Goal: Information Seeking & Learning: Learn about a topic

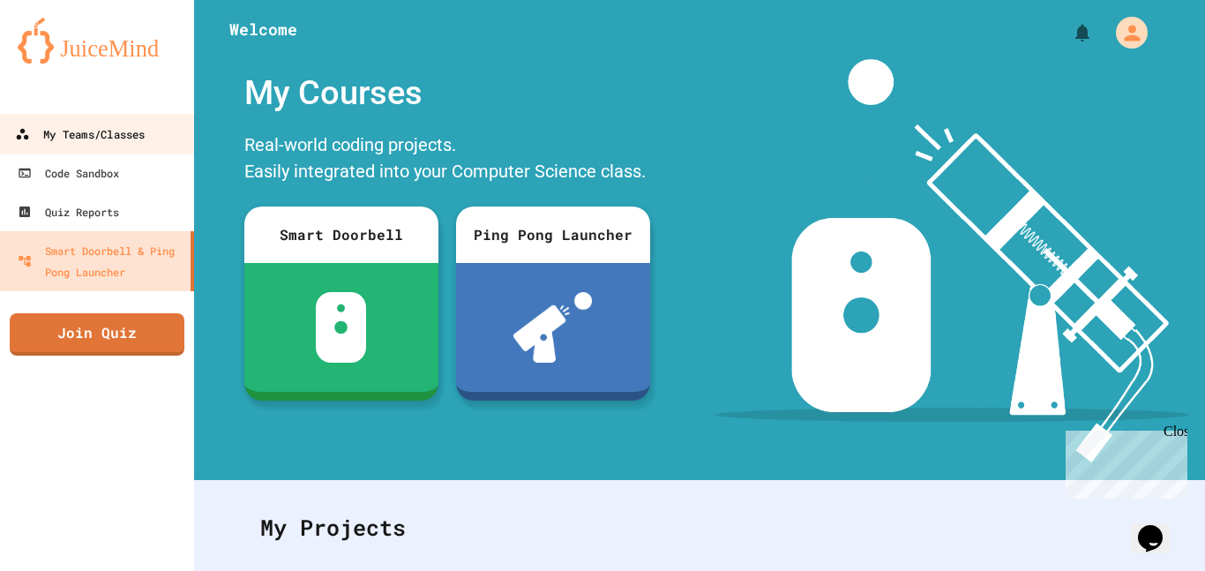
click at [68, 127] on div "My Teams/Classes" at bounding box center [80, 134] width 130 height 22
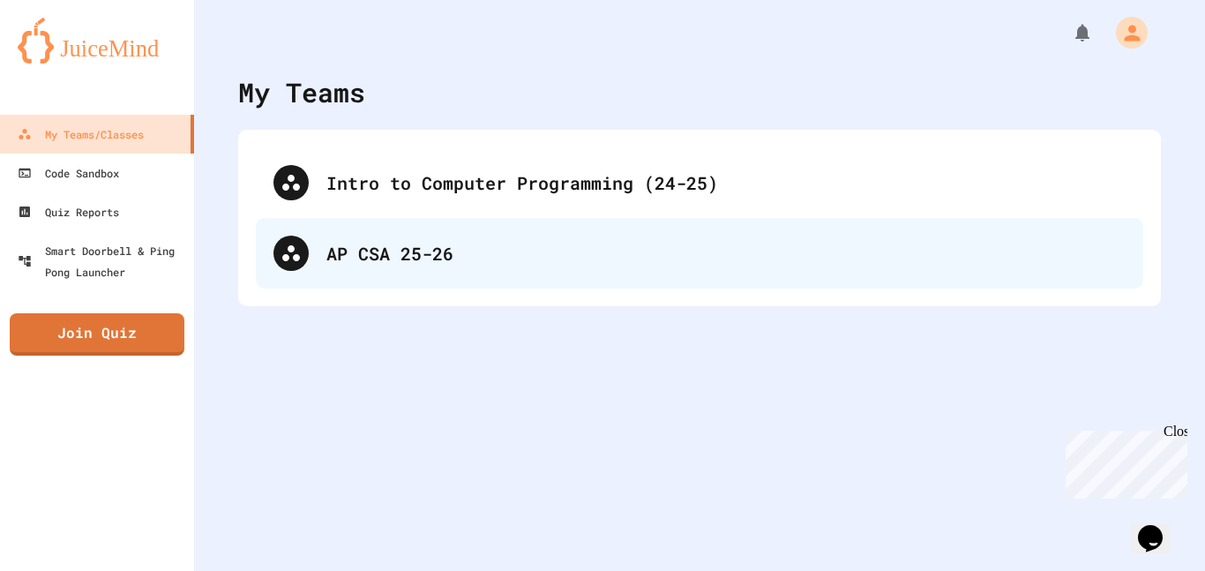
click at [385, 229] on div "AP CSA 25-26" at bounding box center [699, 253] width 887 height 71
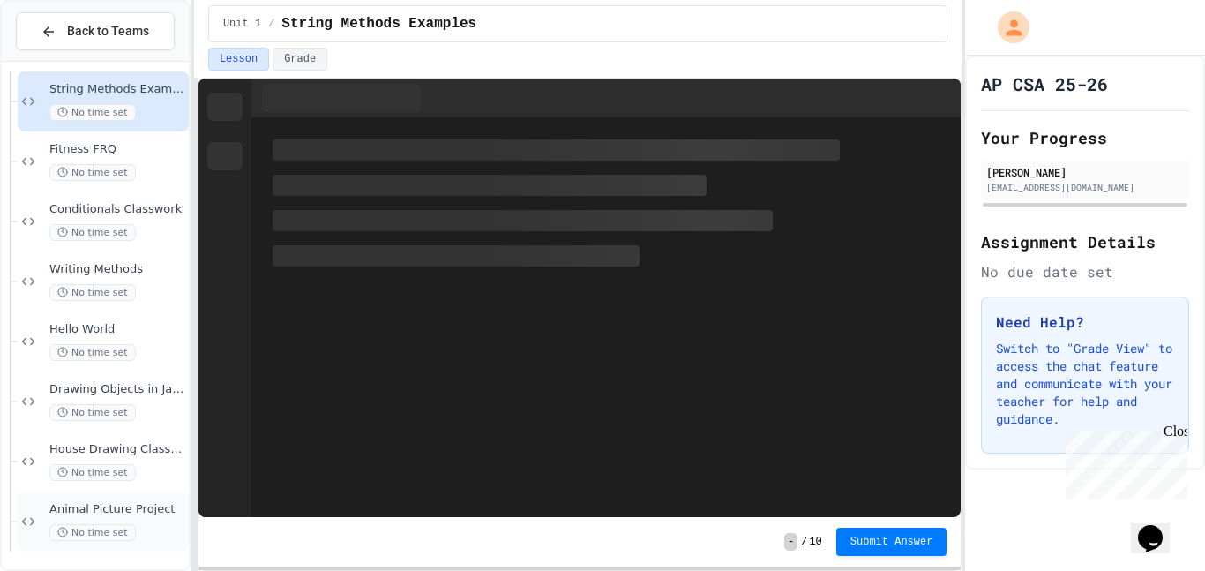
click at [119, 502] on span "Animal Picture Project" at bounding box center [117, 509] width 136 height 15
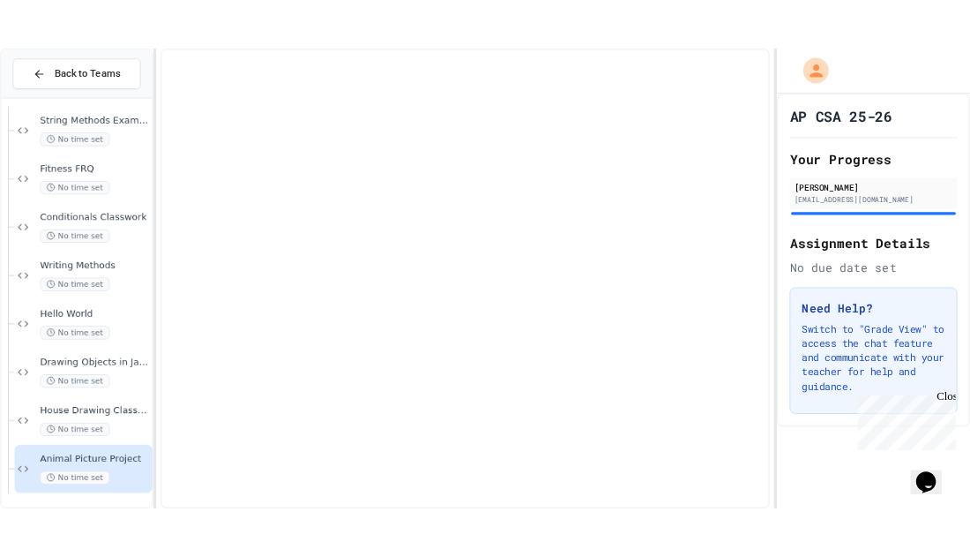
scroll to position [47, 0]
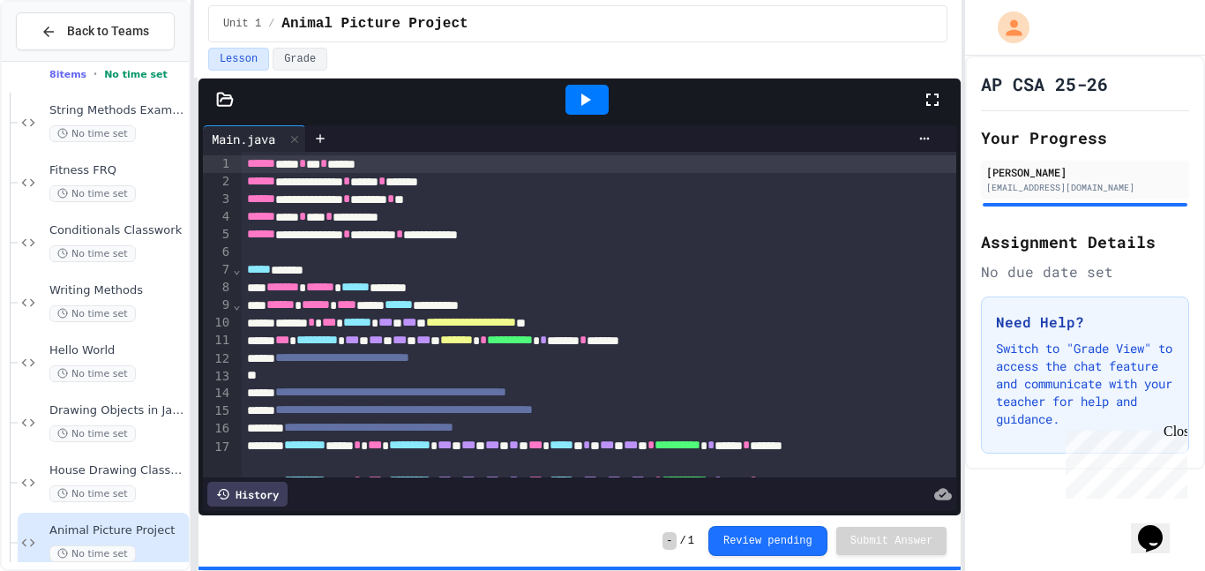
click at [590, 87] on div at bounding box center [586, 100] width 43 height 30
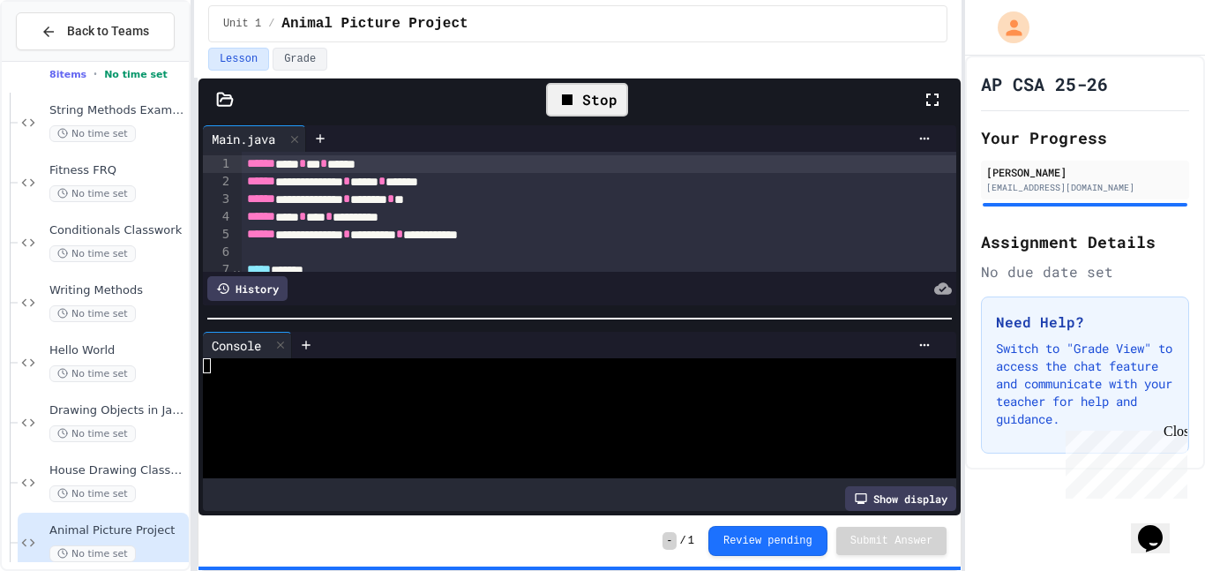
click at [617, 100] on div "Stop" at bounding box center [587, 100] width 82 height 34
click at [894, 494] on div "Show display" at bounding box center [900, 498] width 111 height 25
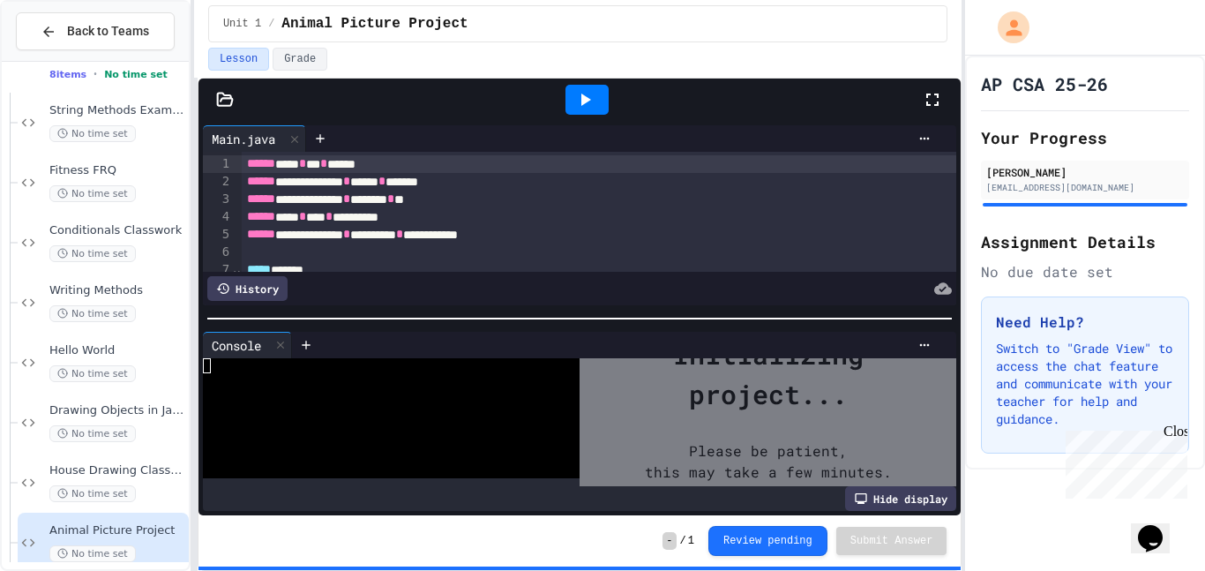
click at [602, 101] on div at bounding box center [586, 100] width 43 height 30
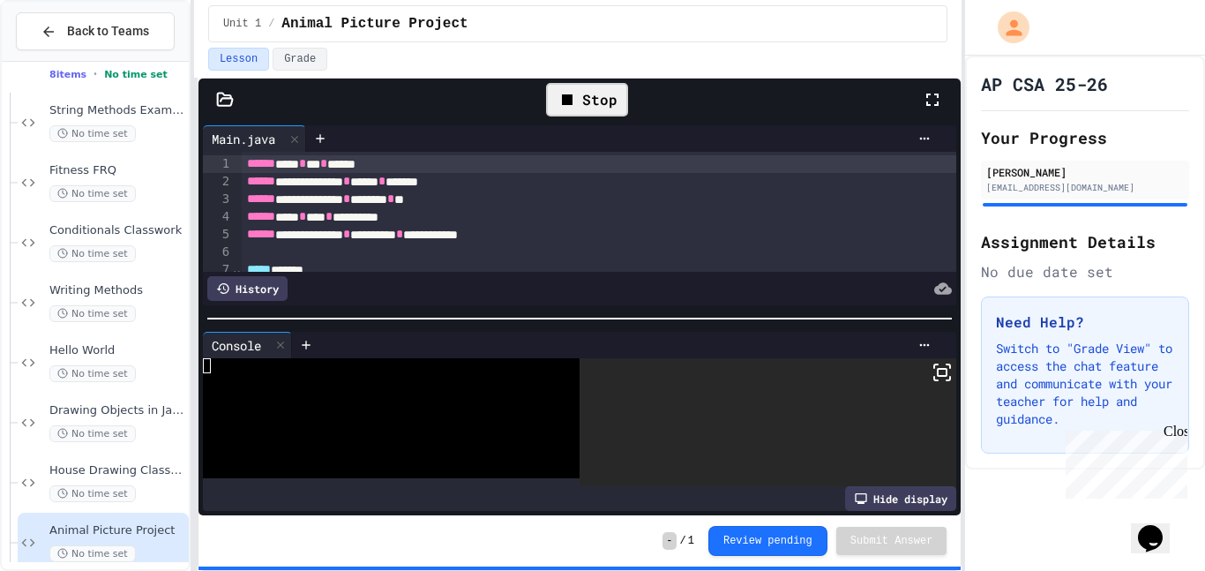
click at [603, 101] on div "Stop" at bounding box center [587, 100] width 82 height 34
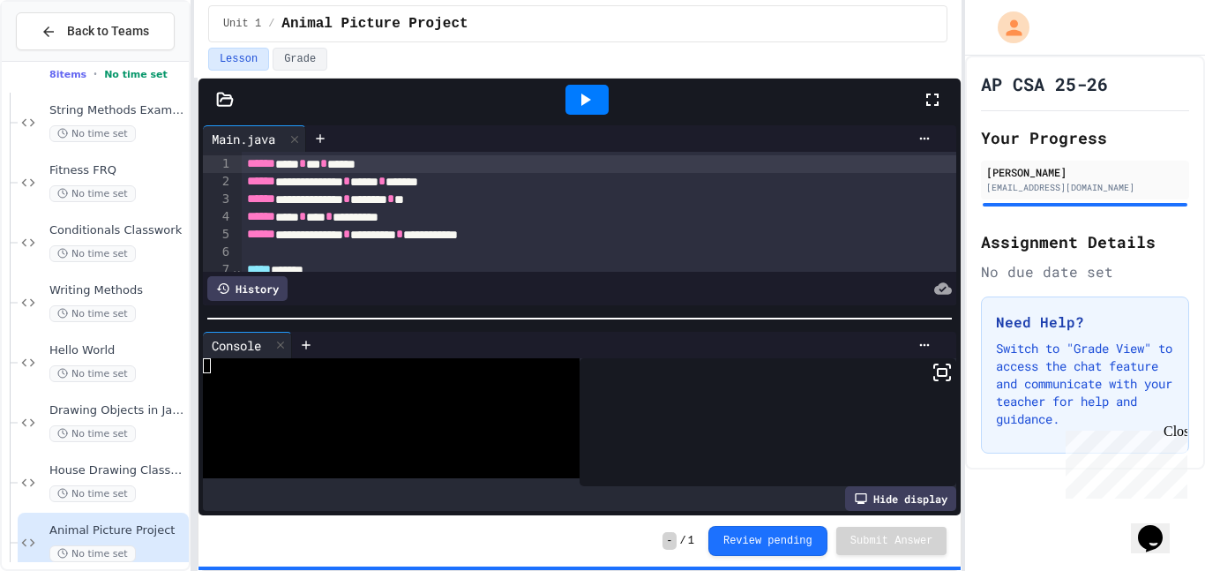
click at [603, 101] on div at bounding box center [586, 100] width 43 height 30
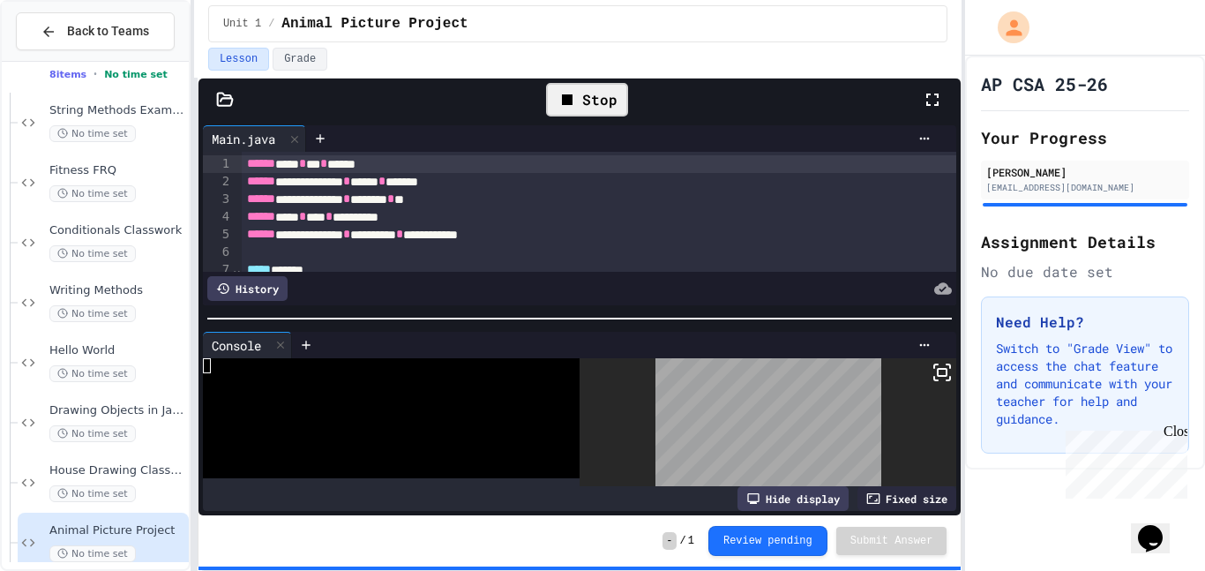
click at [574, 98] on icon at bounding box center [567, 99] width 21 height 21
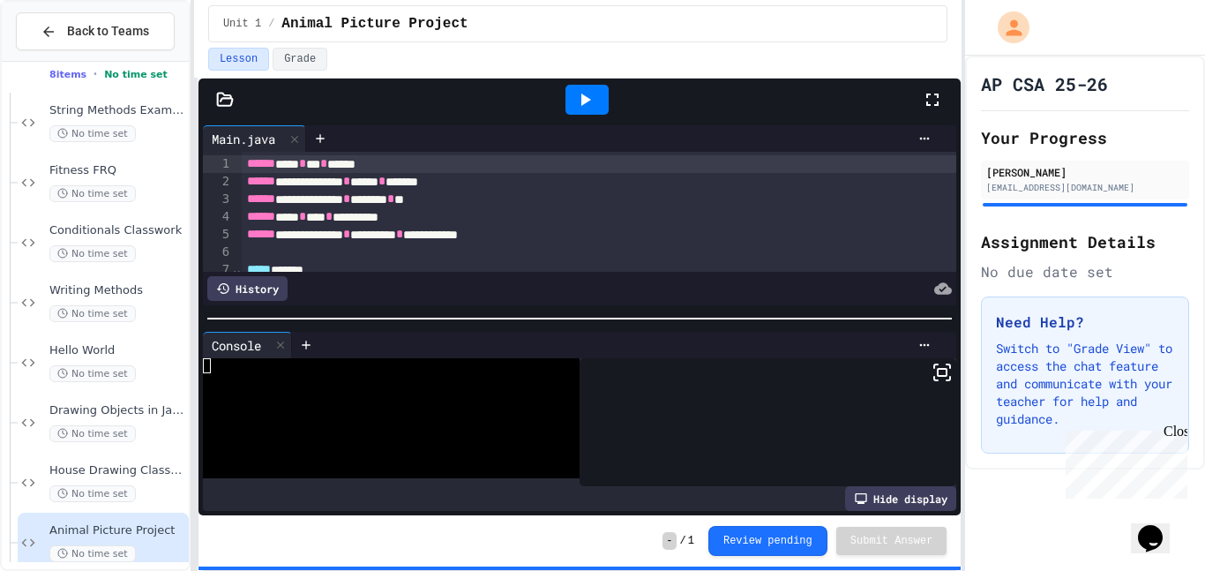
click at [574, 98] on icon at bounding box center [584, 99] width 21 height 21
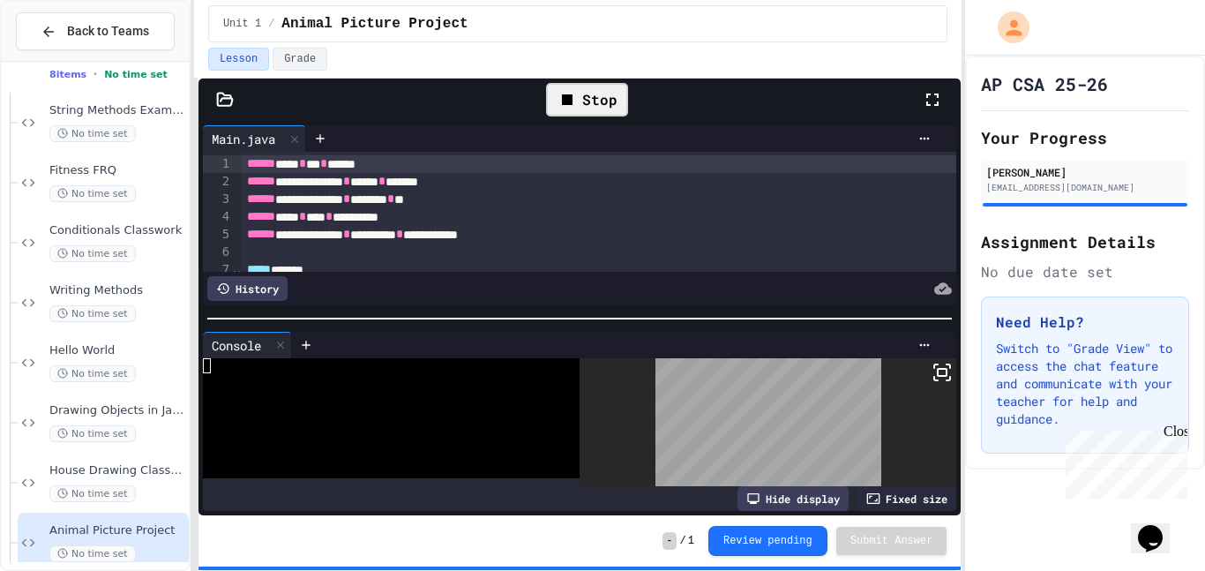
click at [780, 409] on body "**********" at bounding box center [602, 285] width 1205 height 571
click at [730, 522] on div "- / 1 Review pending Submit Answer" at bounding box center [579, 540] width 762 height 51
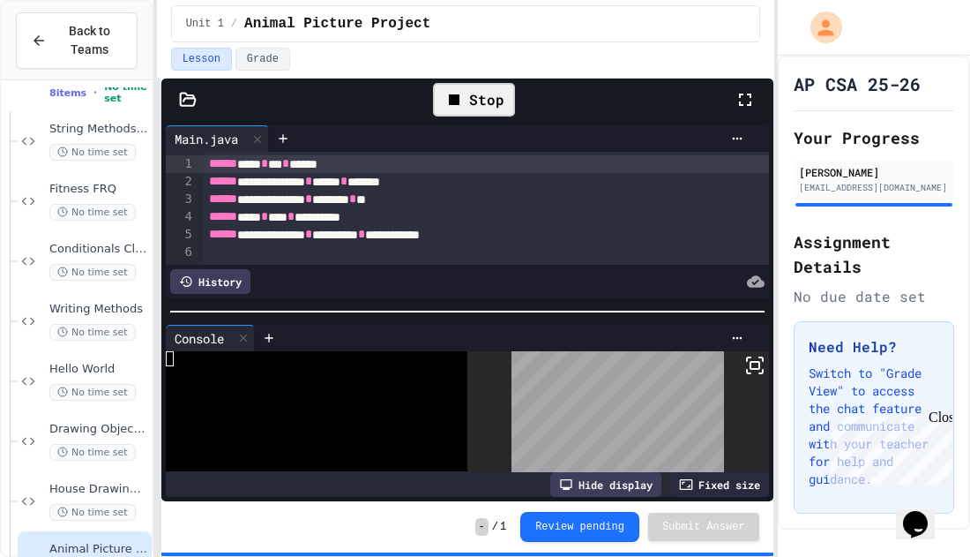
click at [573, 423] on body "**********" at bounding box center [485, 278] width 970 height 557
click at [681, 399] on body "**********" at bounding box center [485, 278] width 970 height 557
